Goal: Transaction & Acquisition: Purchase product/service

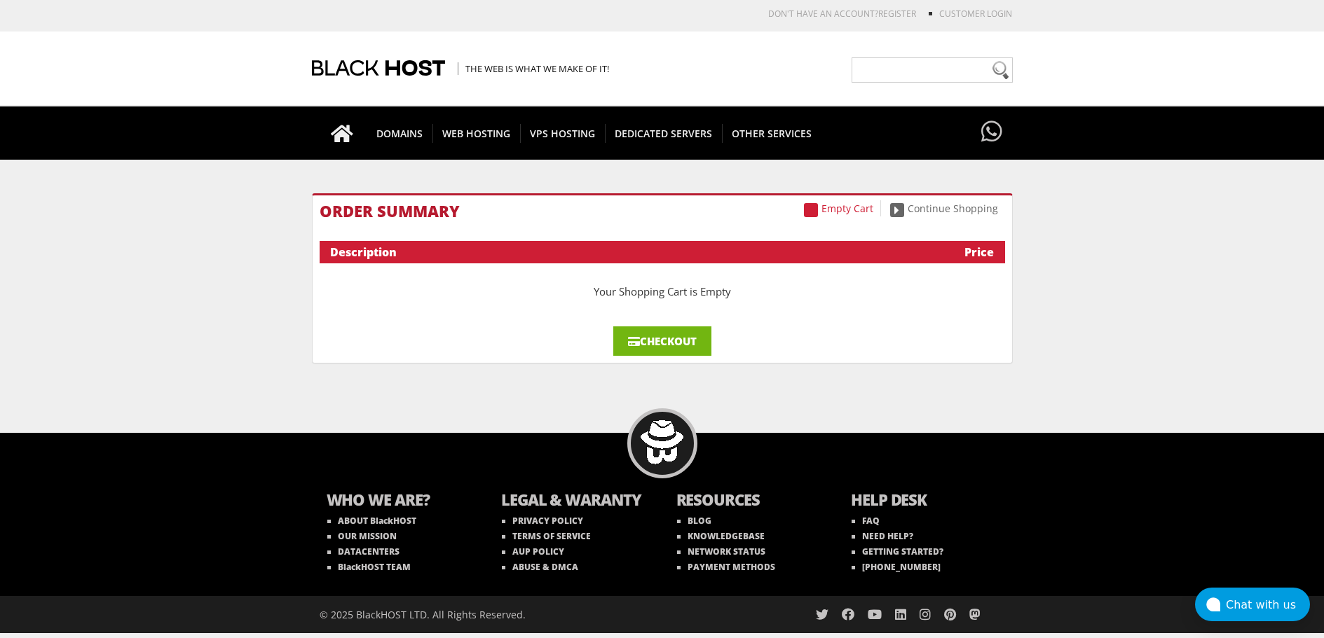
click at [650, 337] on link "Checkout" at bounding box center [662, 341] width 98 height 29
click at [685, 337] on link "Checkout" at bounding box center [662, 341] width 98 height 29
click at [362, 69] on div at bounding box center [382, 69] width 140 height 74
click at [392, 257] on div "Description" at bounding box center [612, 252] width 565 height 15
click at [654, 345] on link "Checkout" at bounding box center [662, 341] width 98 height 29
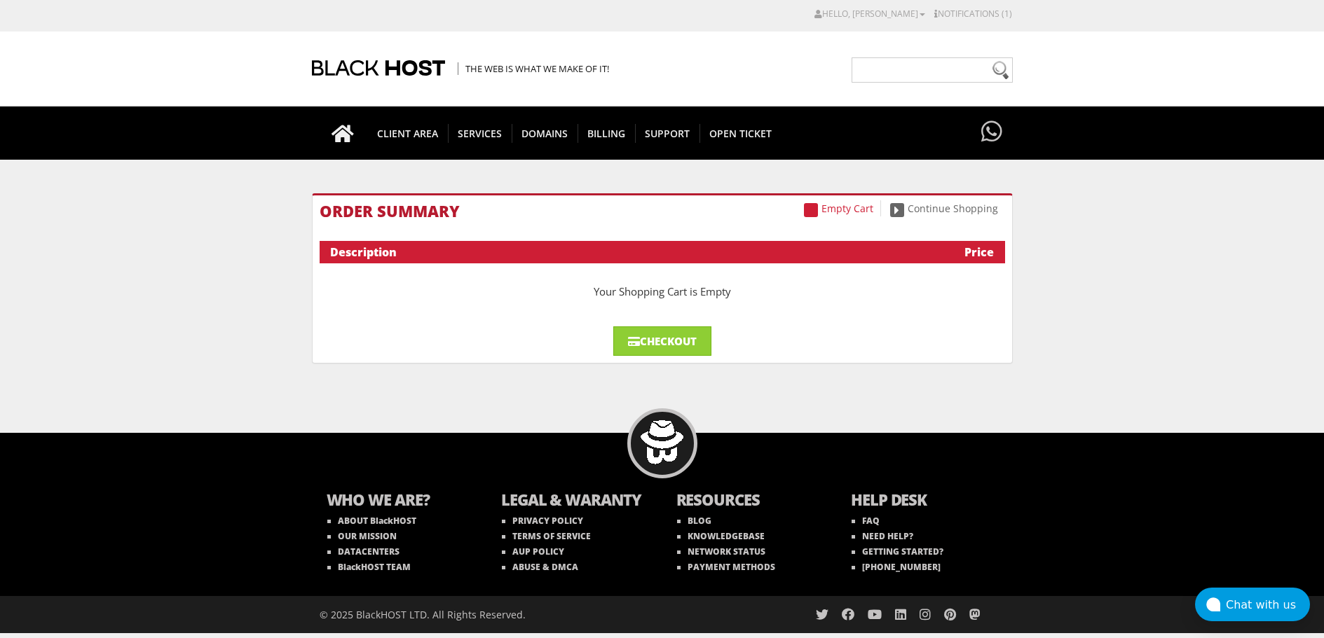
click at [736, 294] on div "Your Shopping Cart is Empty" at bounding box center [662, 291] width 685 height 42
drag, startPoint x: 730, startPoint y: 294, endPoint x: 591, endPoint y: 291, distance: 139.5
click at [591, 291] on div "Your Shopping Cart is Empty" at bounding box center [662, 291] width 685 height 42
click at [631, 345] on span at bounding box center [634, 341] width 12 height 11
click at [374, 254] on div "Description" at bounding box center [612, 252] width 565 height 15
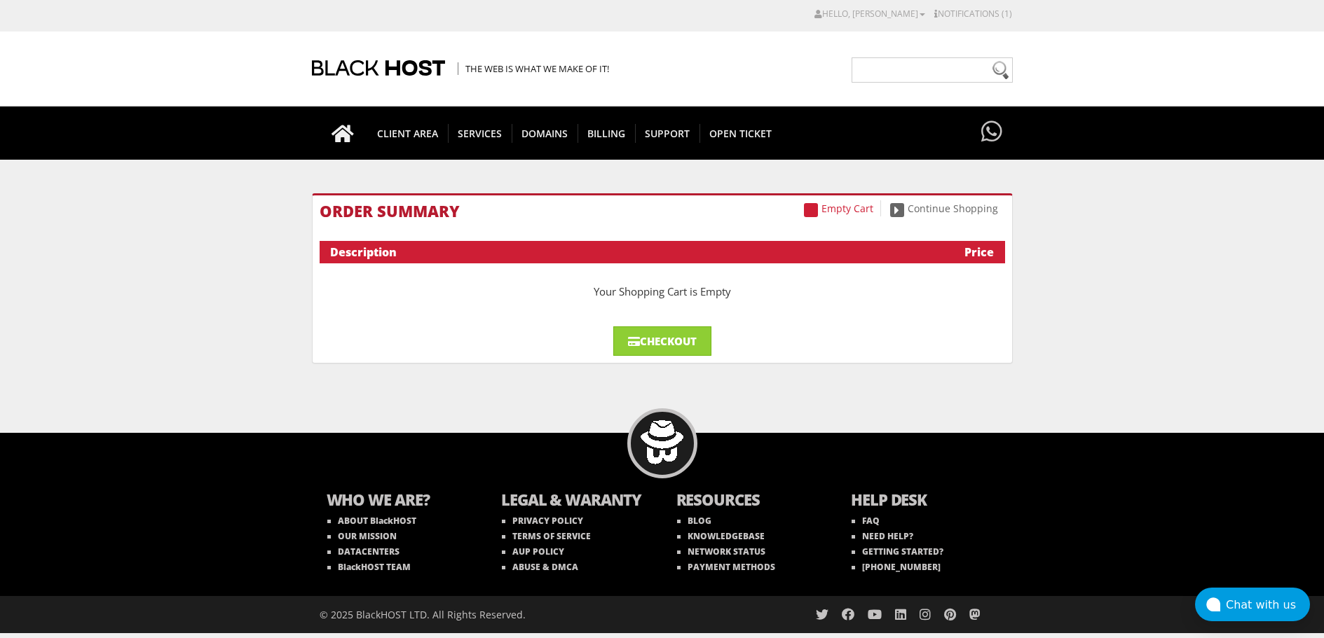
click at [976, 254] on div "Price" at bounding box center [943, 252] width 99 height 15
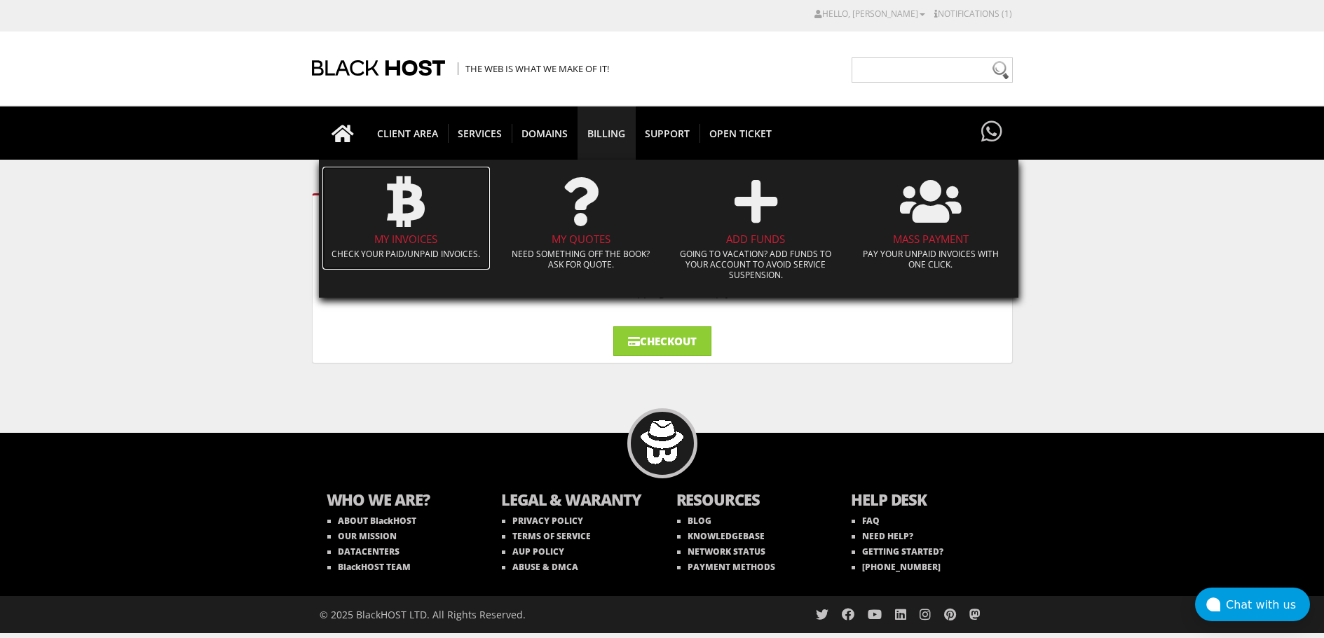
click at [411, 242] on h4 "My Invoices" at bounding box center [406, 239] width 154 height 12
